Goal: Navigation & Orientation: Find specific page/section

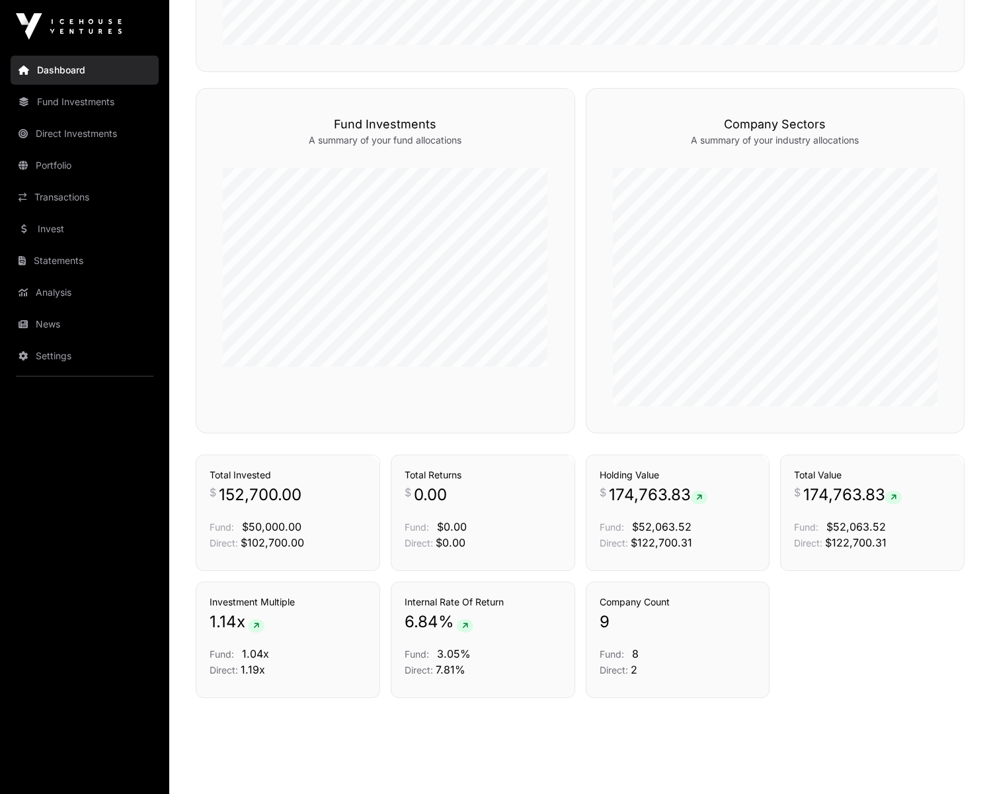
scroll to position [778, 0]
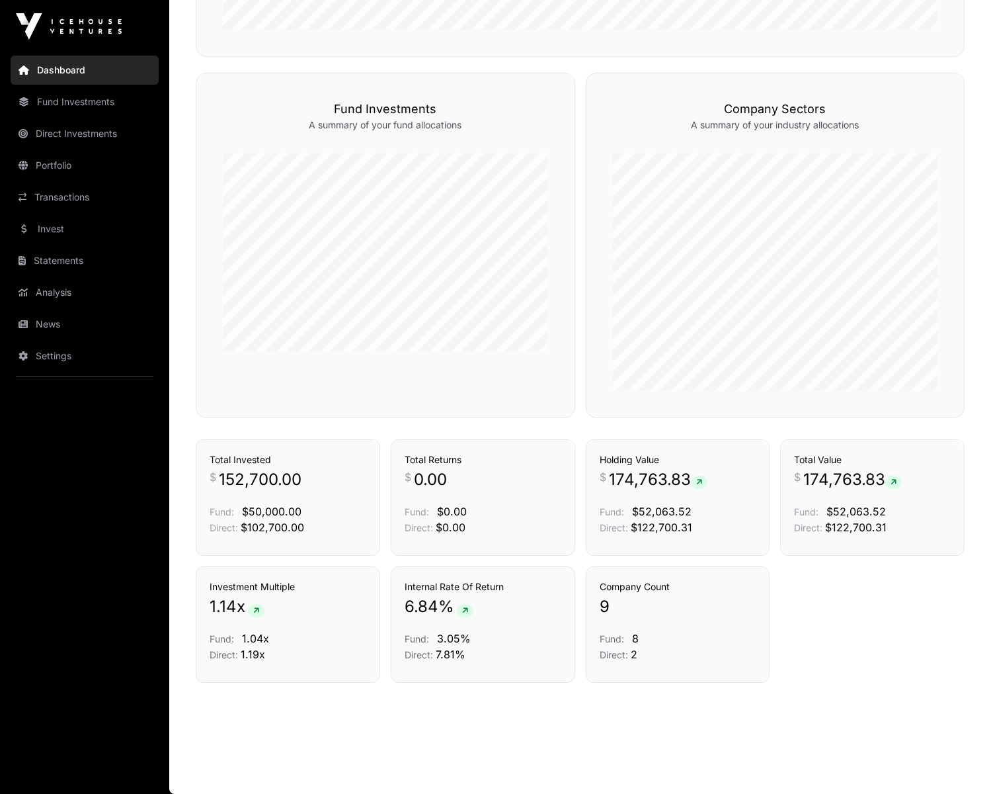
click at [70, 190] on link "Transactions" at bounding box center [85, 197] width 148 height 29
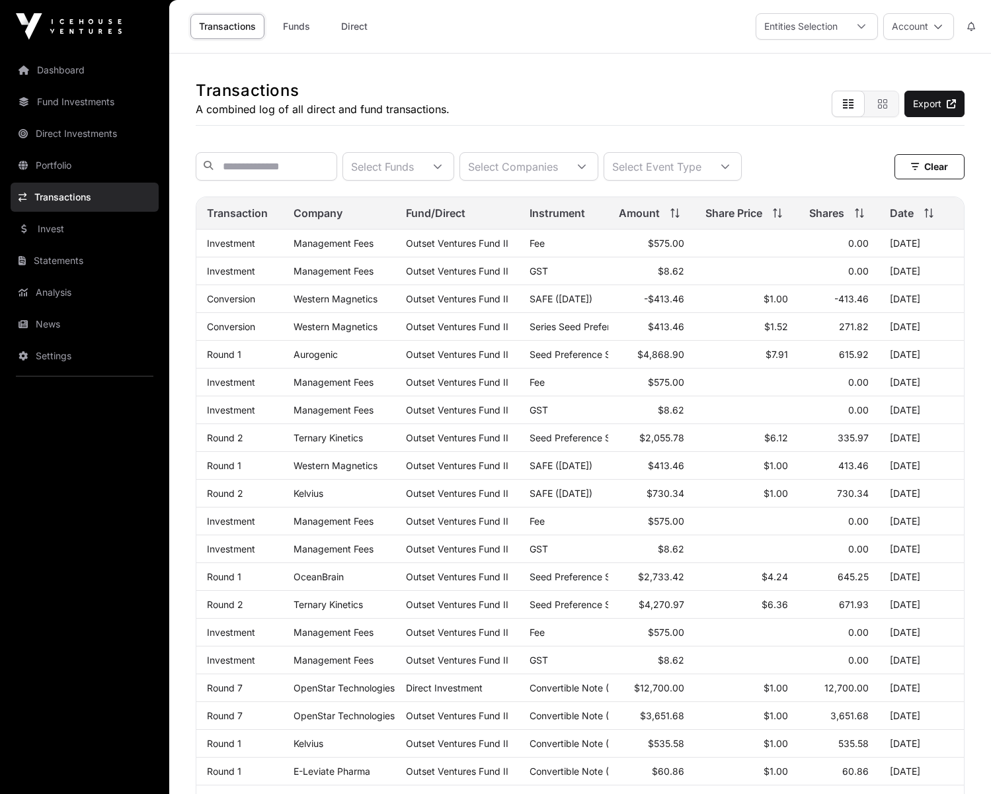
click at [60, 169] on link "Portfolio" at bounding box center [85, 165] width 148 height 29
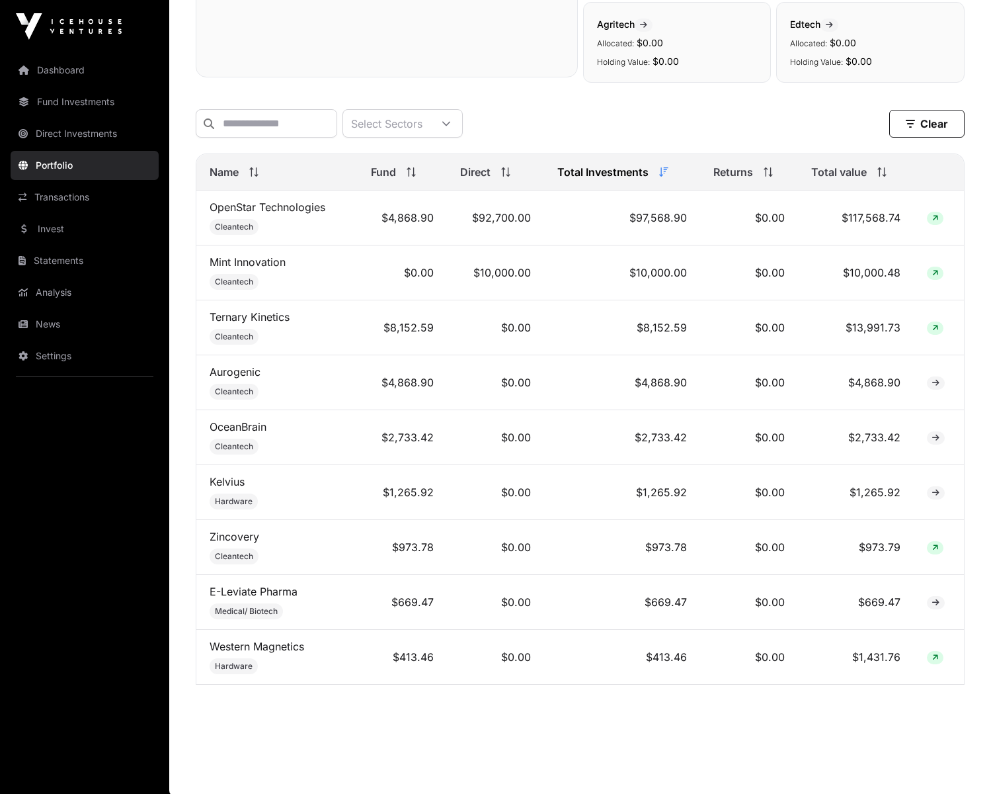
scroll to position [460, 0]
click at [42, 227] on link "Invest" at bounding box center [85, 228] width 148 height 29
